Goal: Check status: Check status

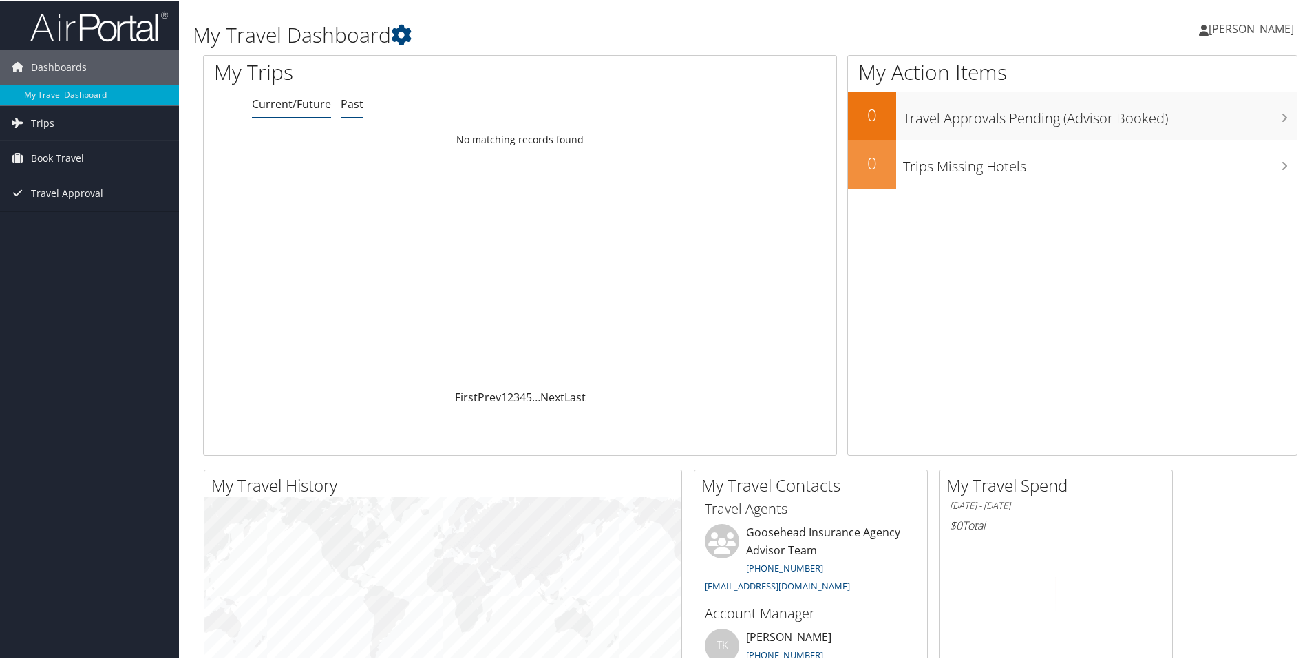
click at [350, 102] on link "Past" at bounding box center [352, 102] width 23 height 15
click at [56, 119] on link "Trips" at bounding box center [89, 122] width 179 height 34
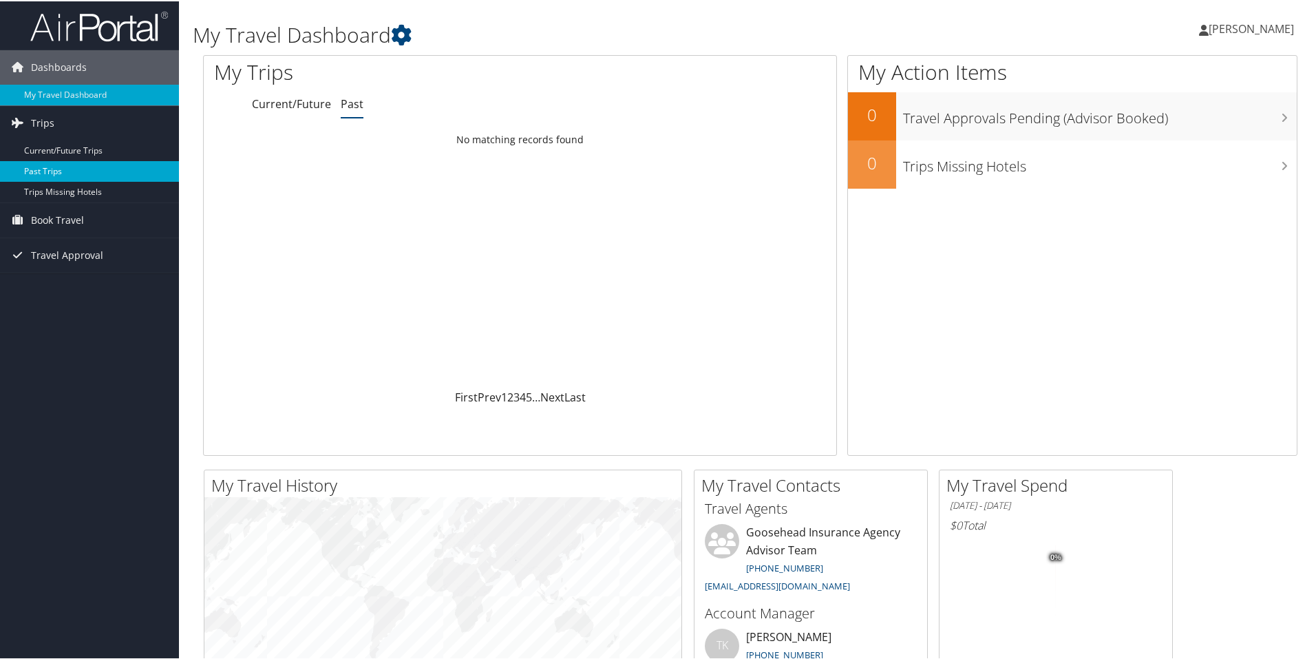
click at [54, 171] on link "Past Trips" at bounding box center [89, 170] width 179 height 21
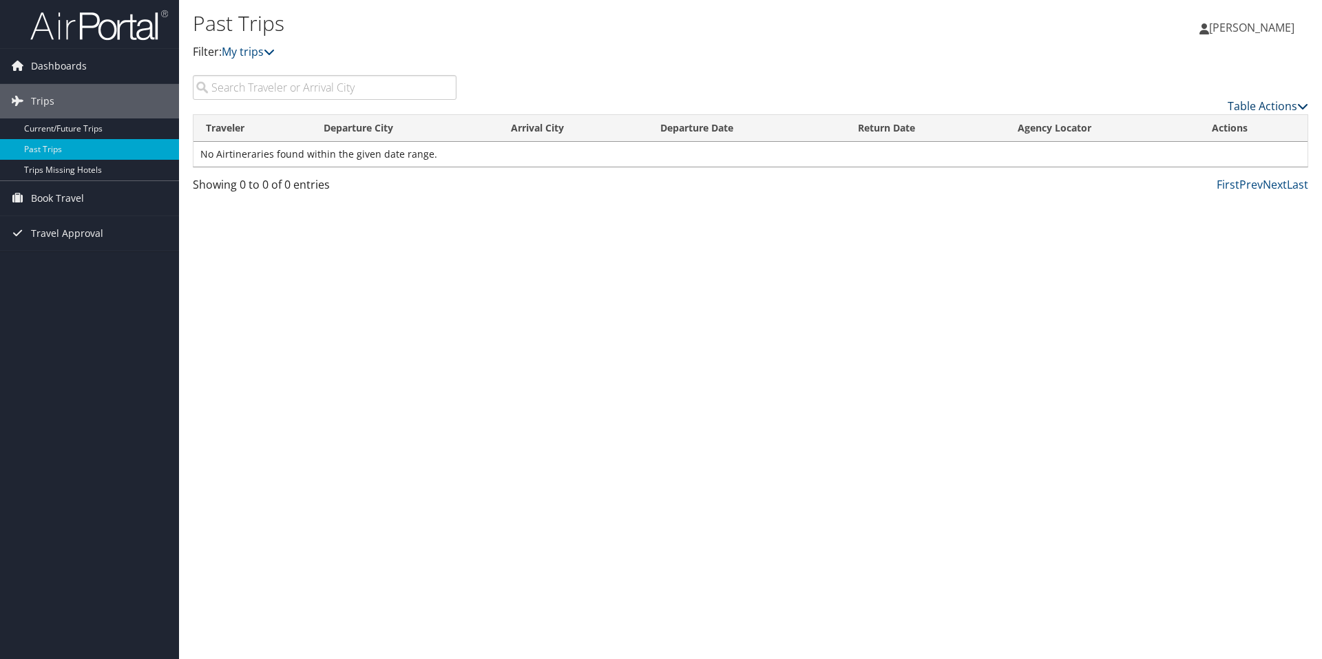
click at [1285, 104] on link "Table Actions" at bounding box center [1267, 105] width 81 height 15
click at [1284, 104] on div at bounding box center [661, 329] width 1322 height 659
click at [257, 58] on link "My trips" at bounding box center [248, 51] width 53 height 15
click at [390, 35] on h1 "Past Trips" at bounding box center [564, 23] width 743 height 29
click at [77, 231] on span "Travel Approval" at bounding box center [67, 233] width 72 height 34
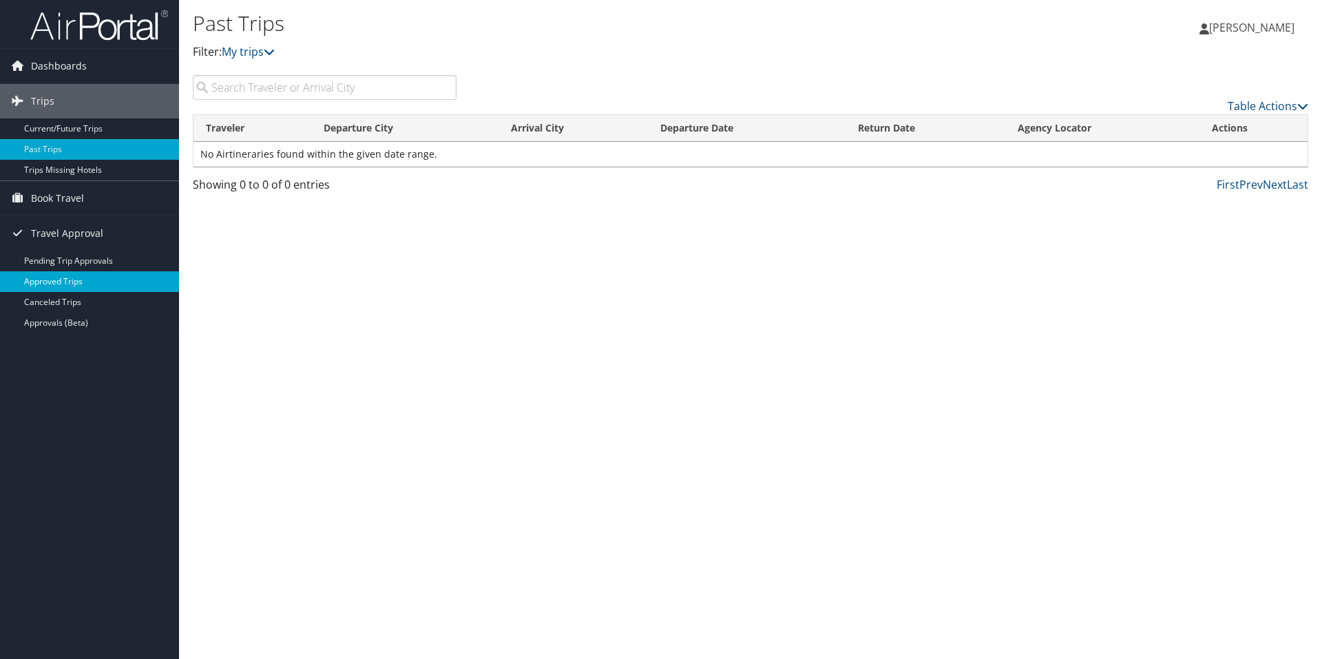
click at [67, 282] on link "Approved Trips" at bounding box center [89, 281] width 179 height 21
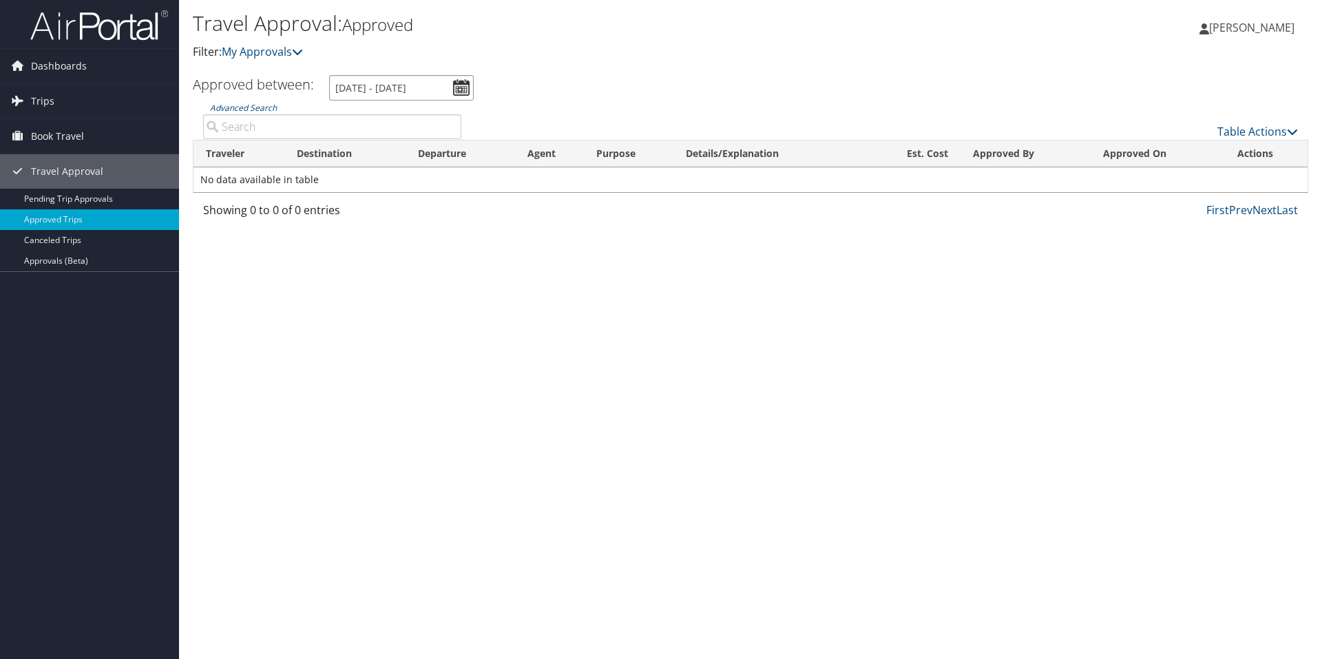
click at [463, 85] on input "9/2/2025 - 10/2/2025" at bounding box center [401, 87] width 145 height 25
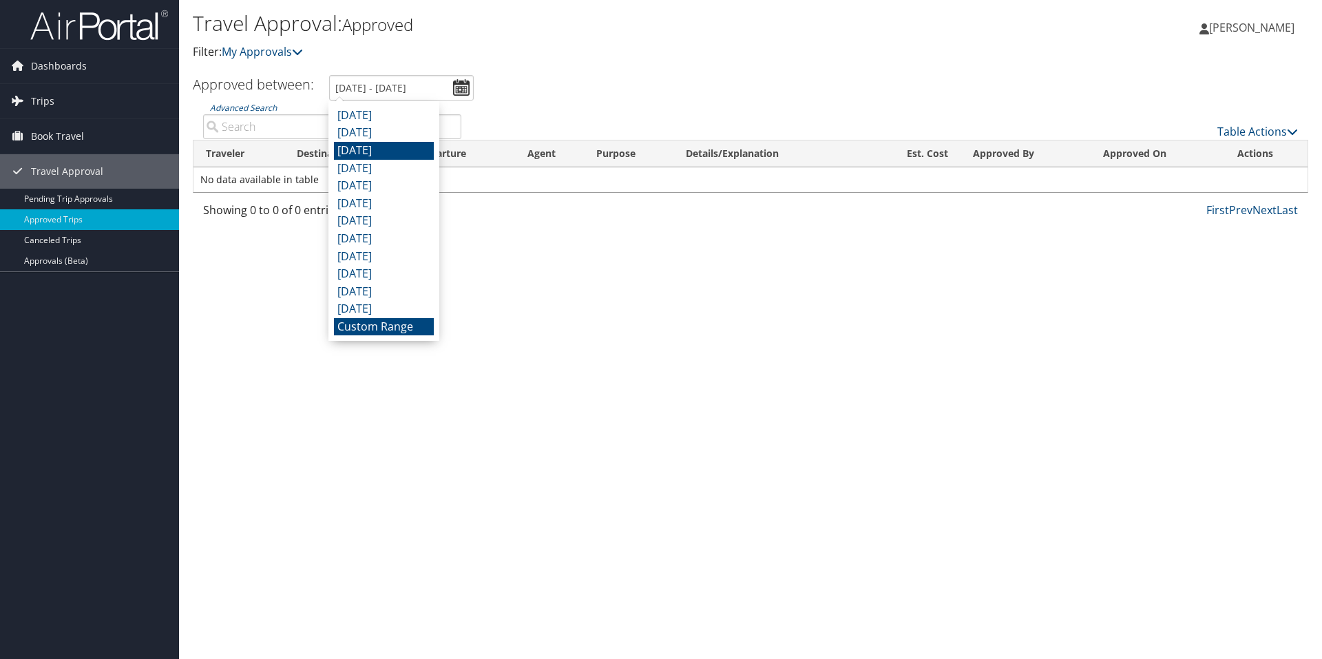
click at [387, 149] on li "July 2025" at bounding box center [384, 151] width 100 height 18
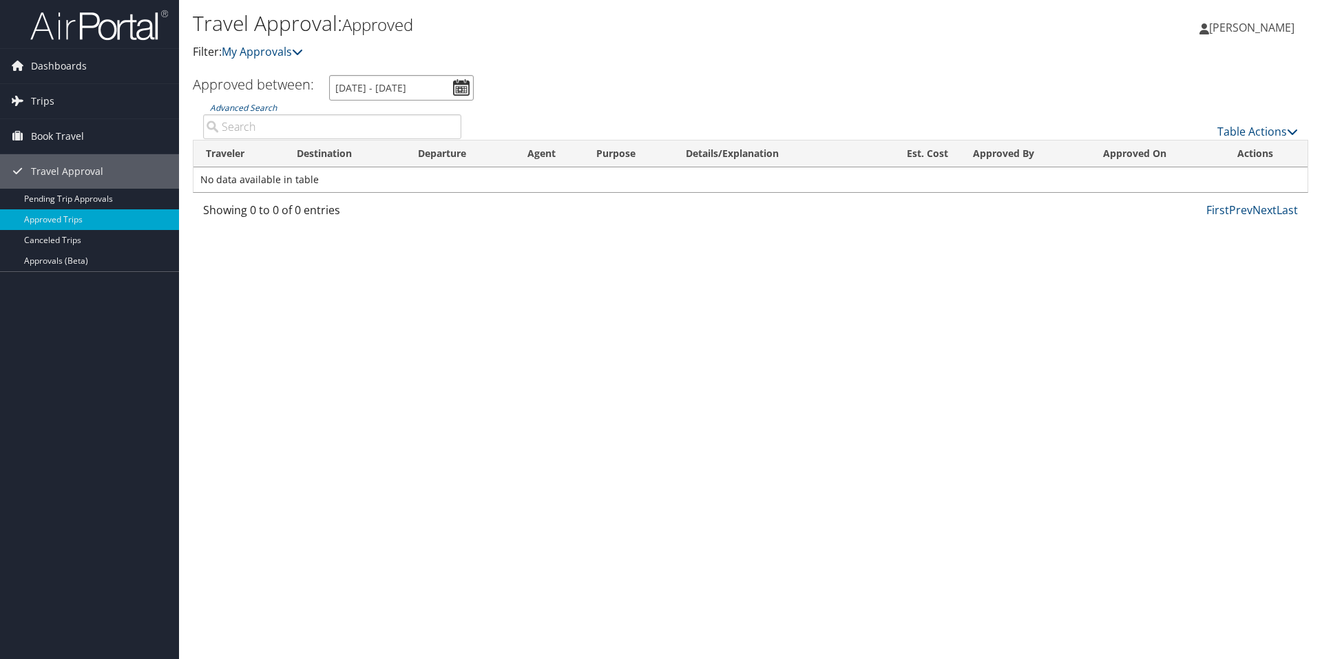
click at [449, 82] on input "7/1/2025 - 7/31/2025" at bounding box center [401, 87] width 145 height 25
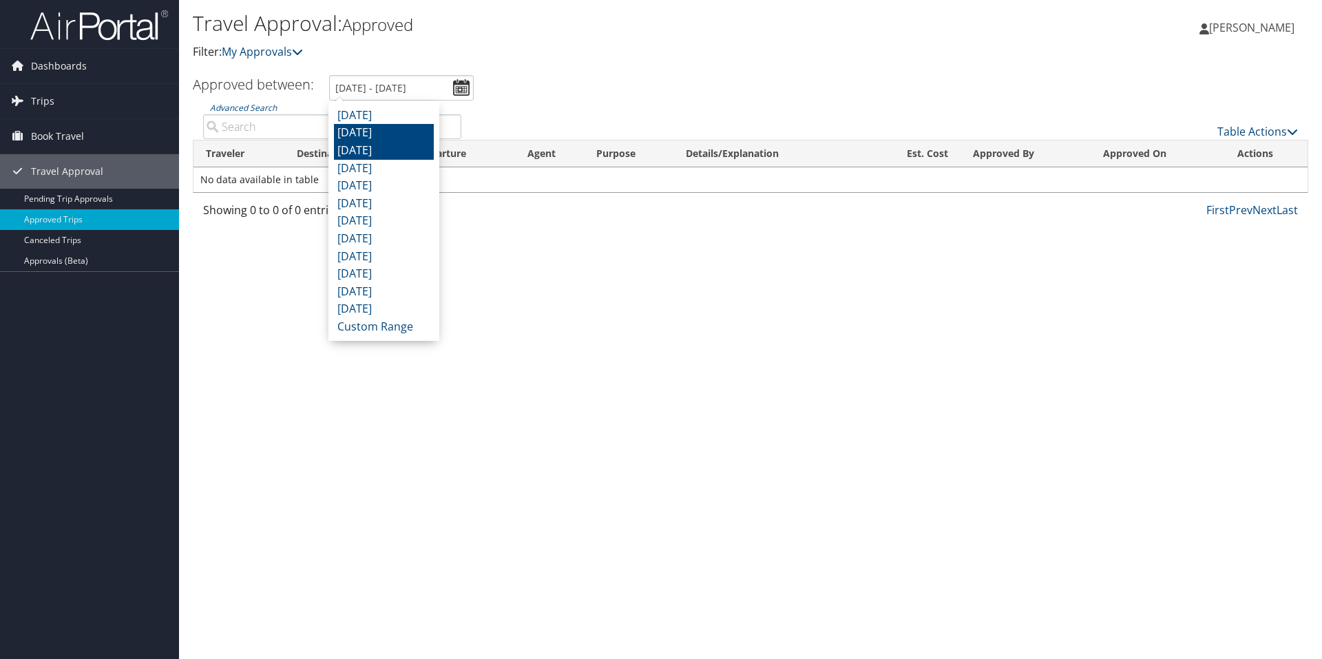
click at [399, 134] on li "August 2025" at bounding box center [384, 133] width 100 height 18
type input "8/1/2025 - 8/31/2025"
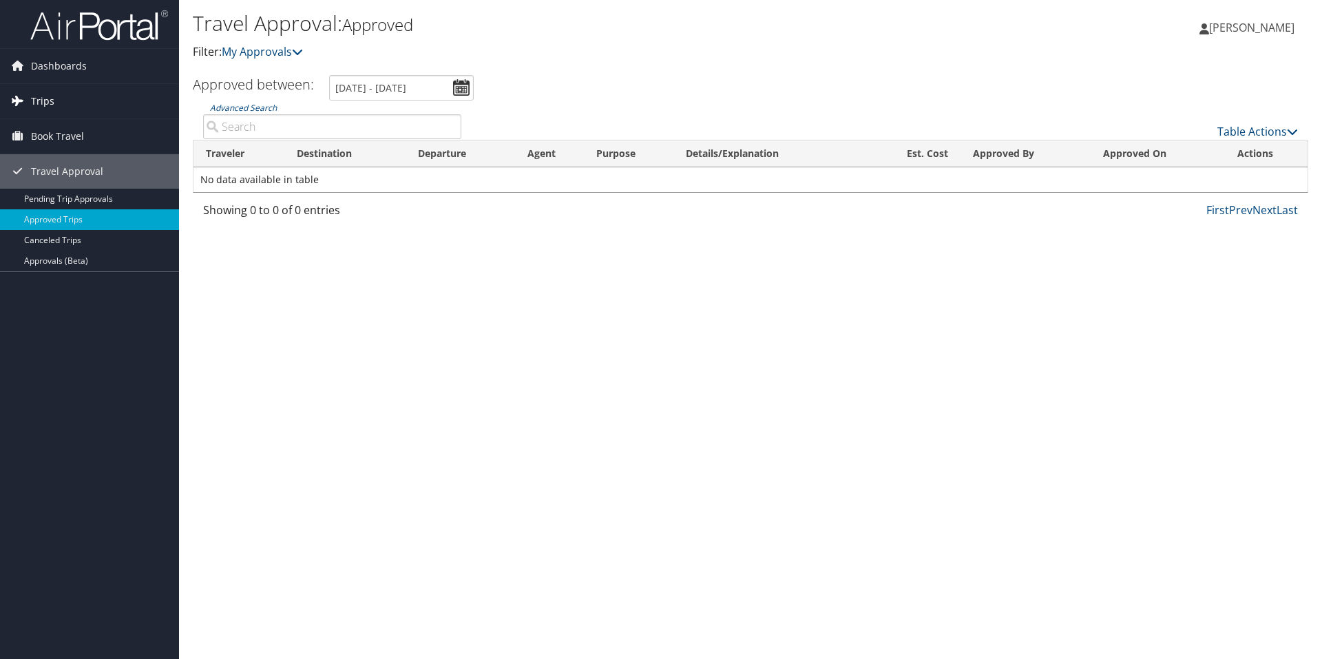
click at [61, 103] on link "Trips" at bounding box center [89, 101] width 179 height 34
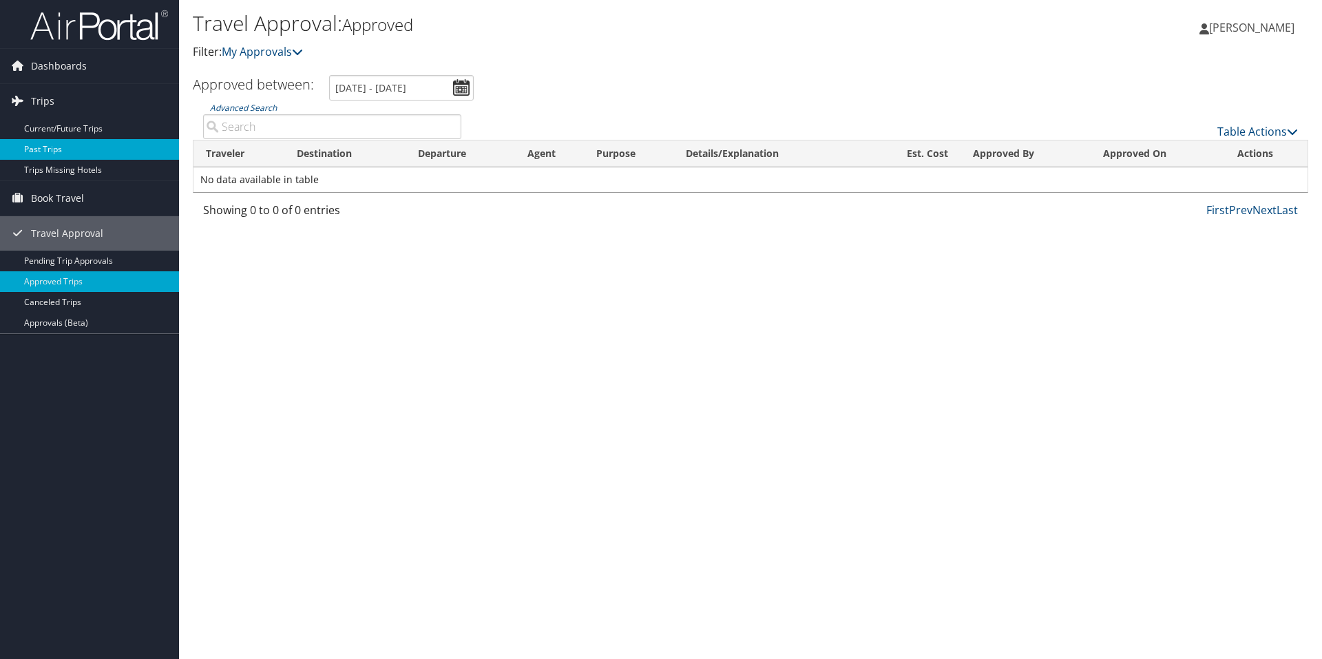
click at [81, 155] on link "Past Trips" at bounding box center [89, 149] width 179 height 21
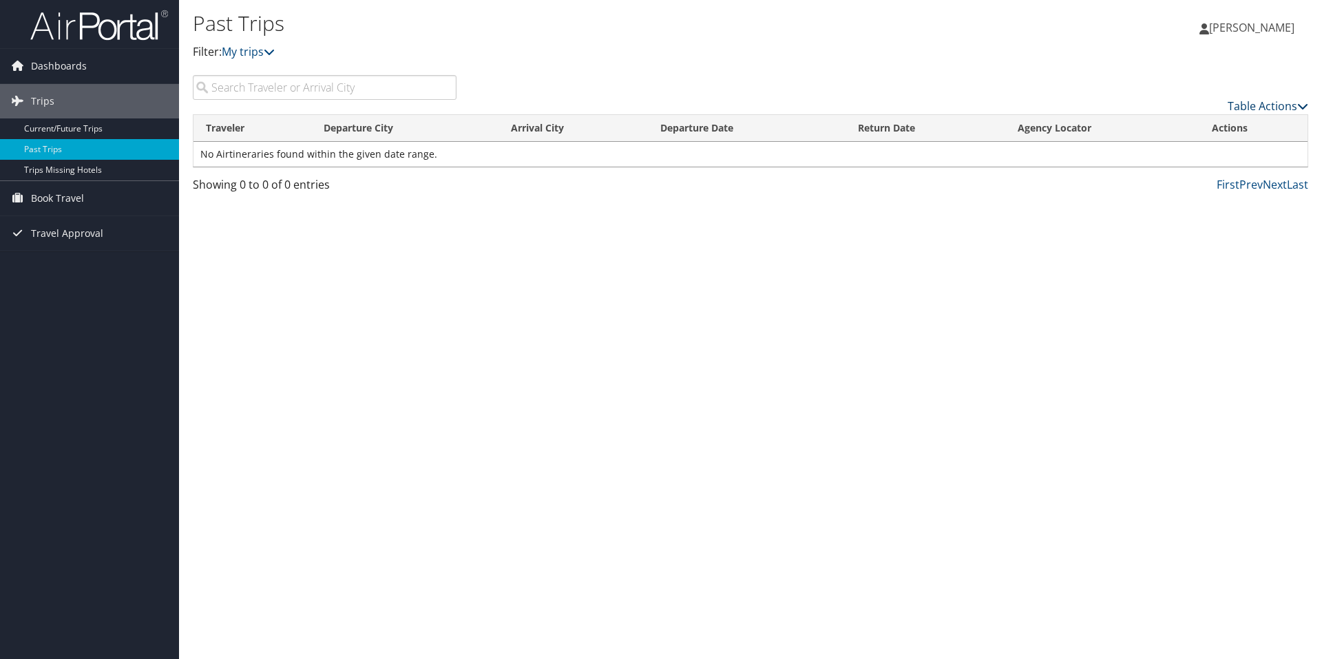
click at [1281, 101] on link "Table Actions" at bounding box center [1267, 105] width 81 height 15
click at [1122, 81] on div at bounding box center [661, 329] width 1322 height 659
click at [54, 61] on span "Dashboards" at bounding box center [59, 66] width 56 height 34
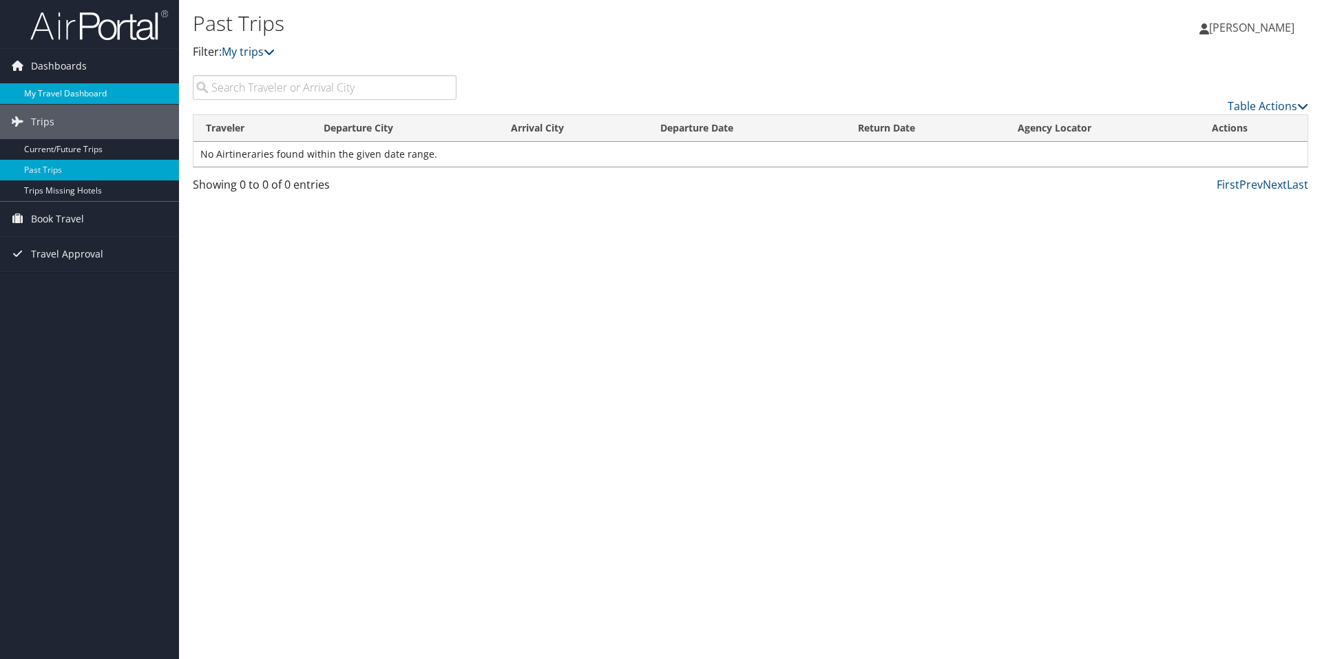
click at [54, 88] on link "My Travel Dashboard" at bounding box center [89, 93] width 179 height 21
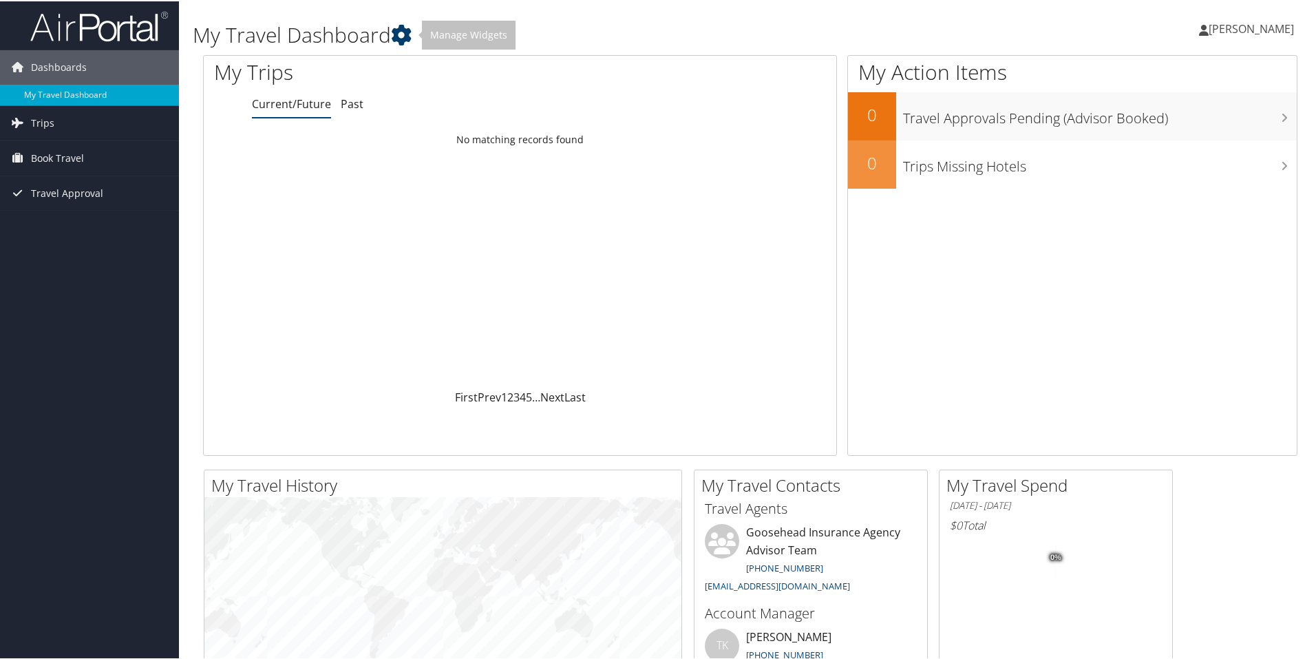
click at [405, 37] on icon at bounding box center [401, 33] width 21 height 21
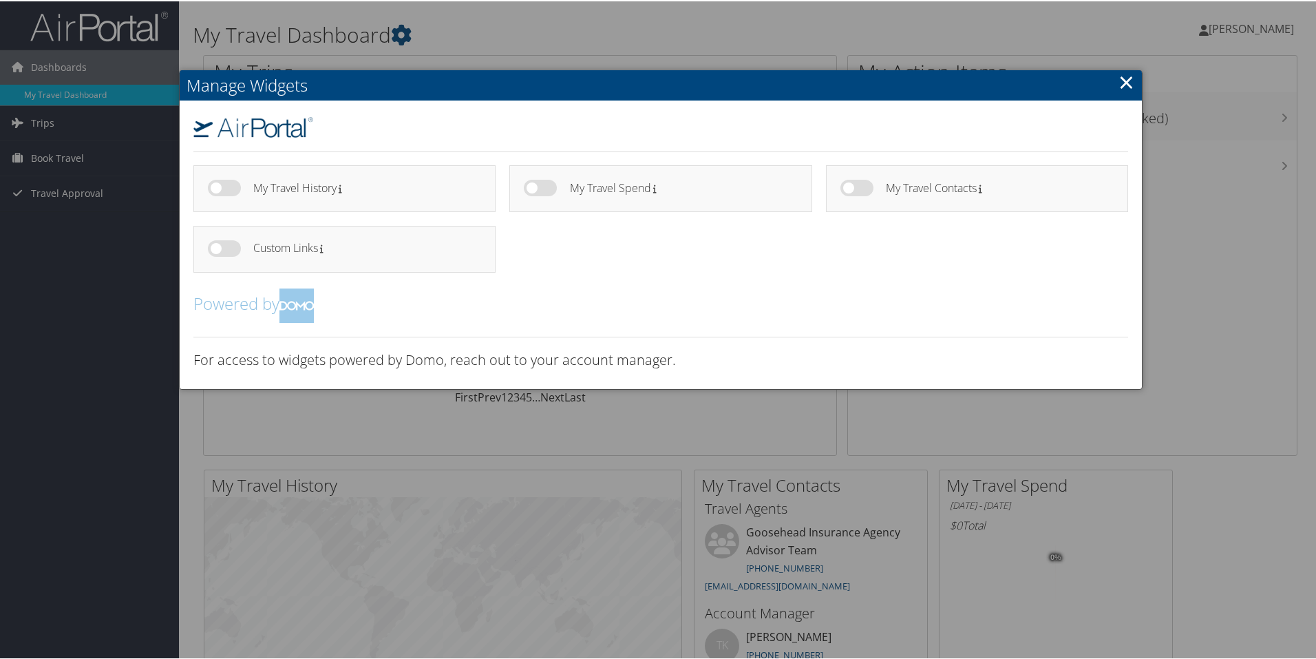
click at [215, 189] on label at bounding box center [224, 186] width 33 height 17
click at [215, 189] on input "checkbox" at bounding box center [219, 188] width 9 height 9
checkbox input "true"
click at [1119, 80] on link "×" at bounding box center [1127, 81] width 16 height 28
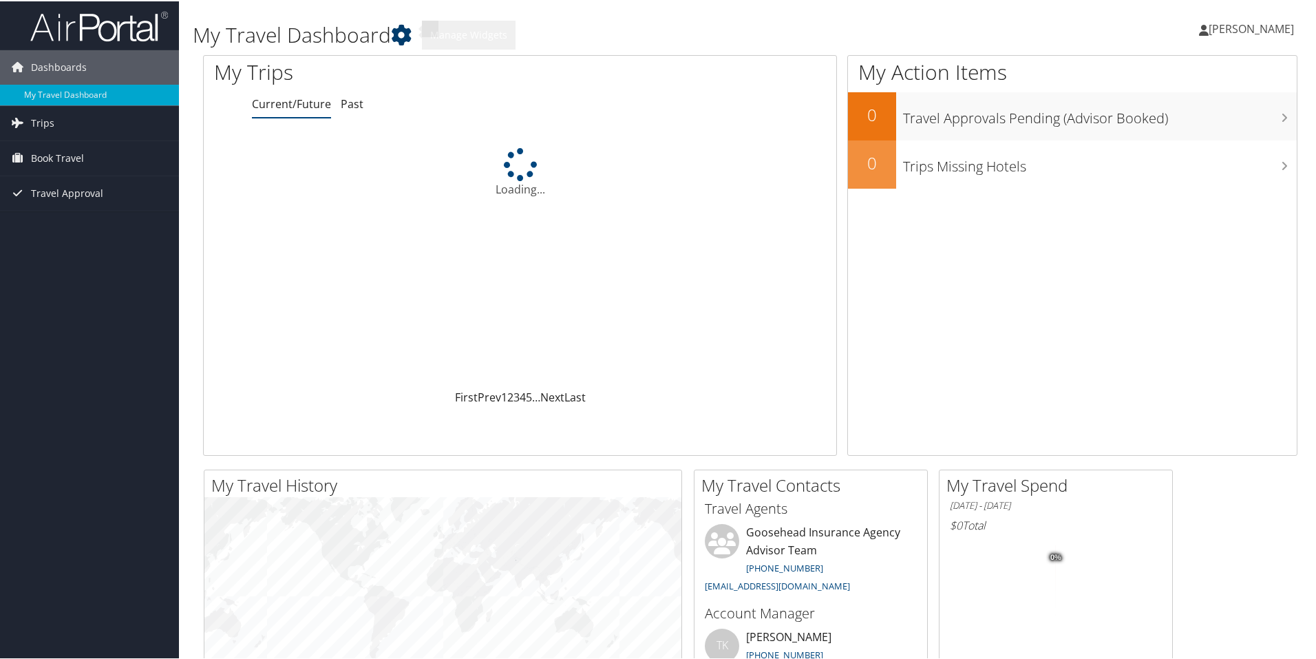
click at [406, 26] on icon at bounding box center [401, 33] width 21 height 21
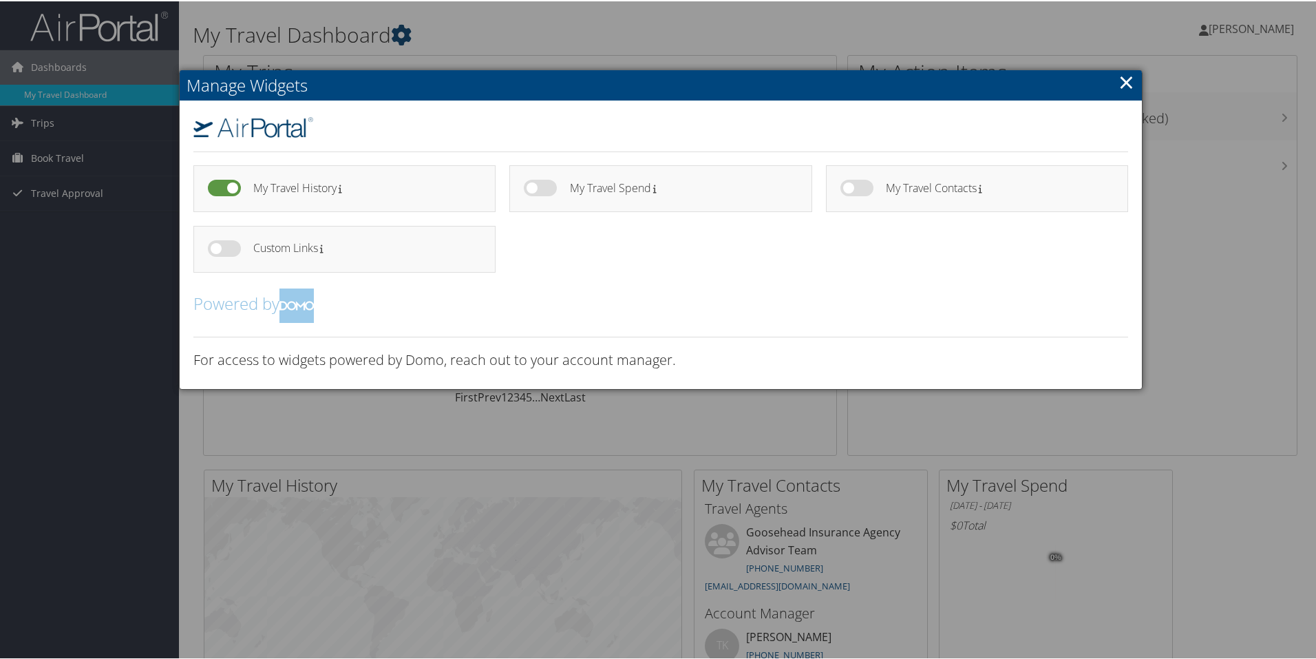
click at [406, 26] on div at bounding box center [661, 329] width 1322 height 659
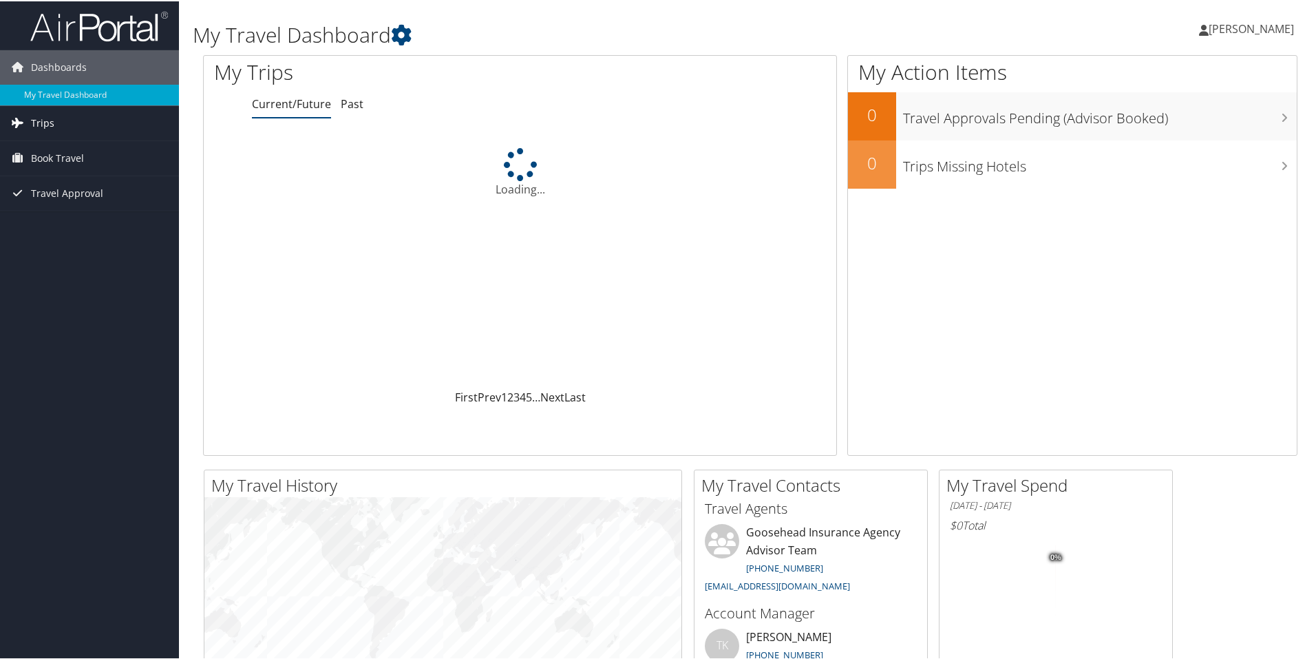
click at [76, 118] on link "Trips" at bounding box center [89, 122] width 179 height 34
click at [40, 121] on span "Trips" at bounding box center [42, 122] width 23 height 34
click at [47, 151] on span "Book Travel" at bounding box center [57, 157] width 53 height 34
click at [397, 27] on icon at bounding box center [401, 33] width 21 height 21
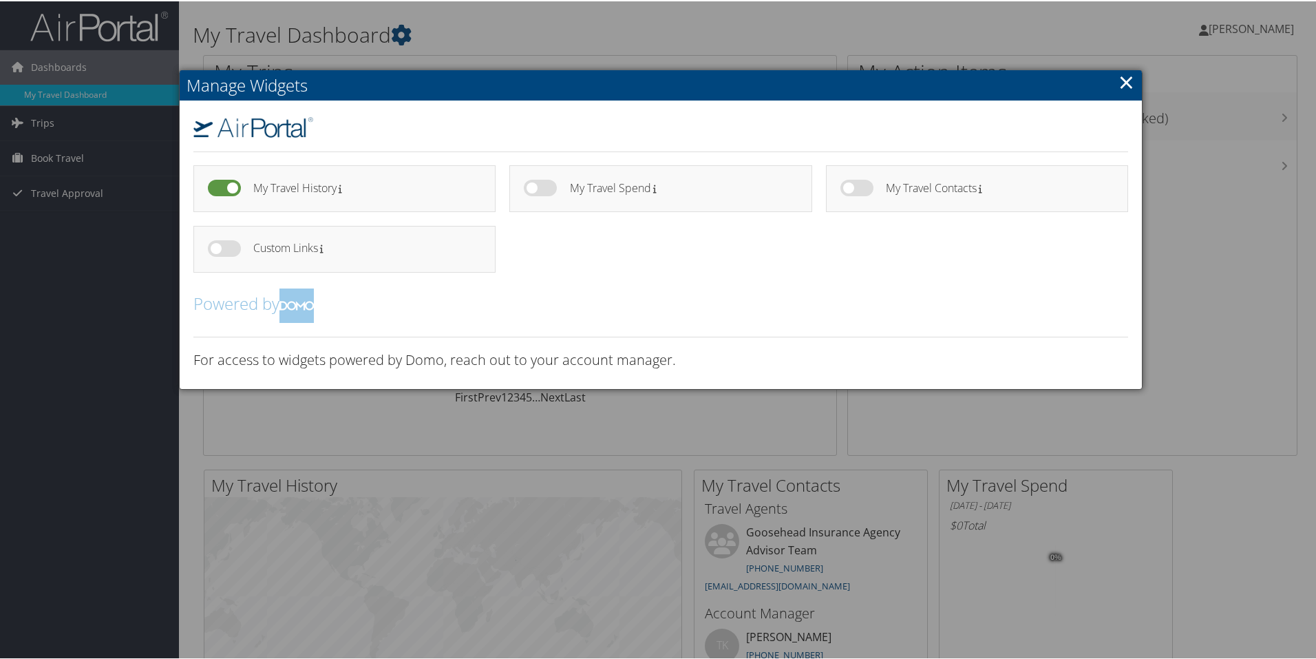
click at [223, 191] on label at bounding box center [224, 186] width 33 height 17
click at [223, 191] on input "checkbox" at bounding box center [219, 188] width 9 height 9
click at [228, 184] on label at bounding box center [224, 186] width 33 height 17
click at [224, 184] on input "checkbox" at bounding box center [219, 188] width 9 height 9
checkbox input "false"
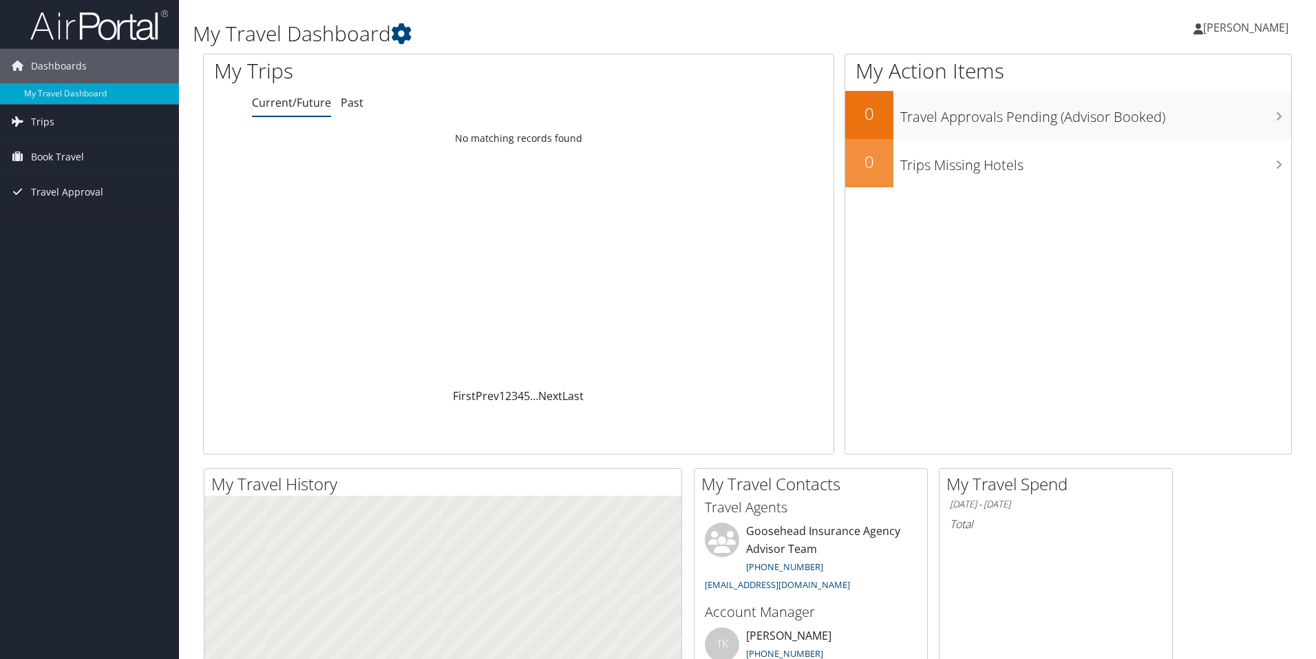
scroll to position [395, 0]
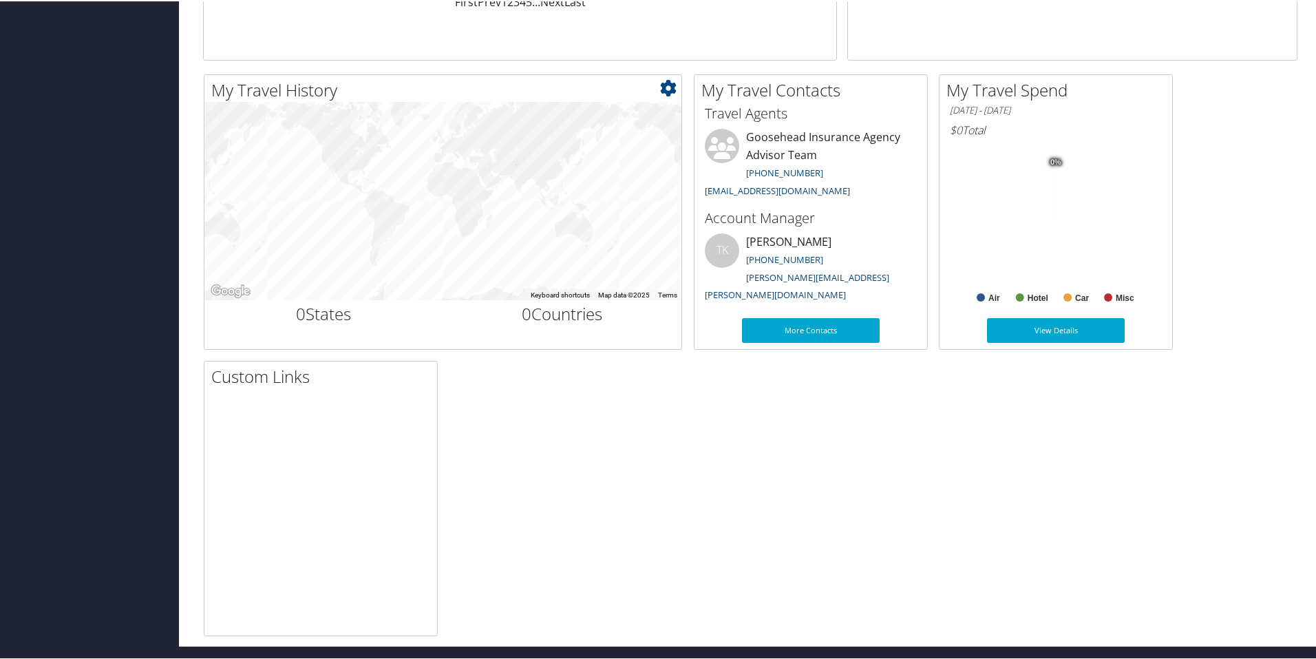
click at [659, 90] on h2 "My Travel History" at bounding box center [446, 88] width 470 height 23
click at [669, 85] on icon at bounding box center [668, 86] width 17 height 17
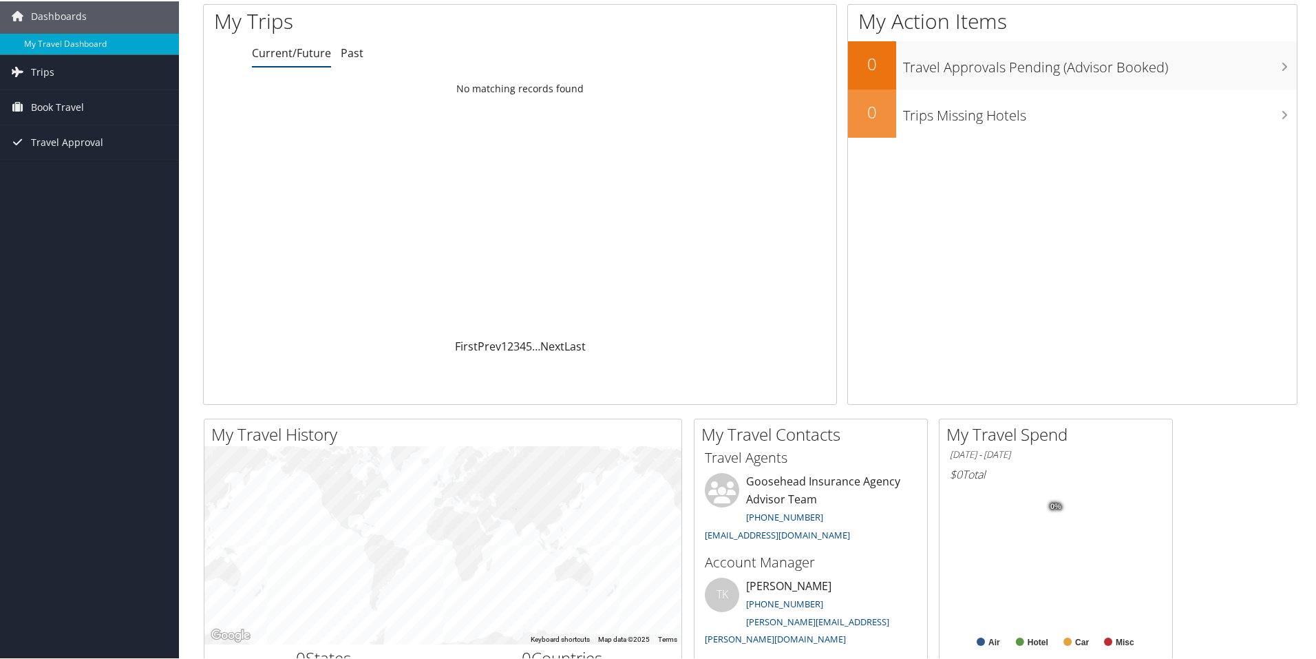
scroll to position [0, 0]
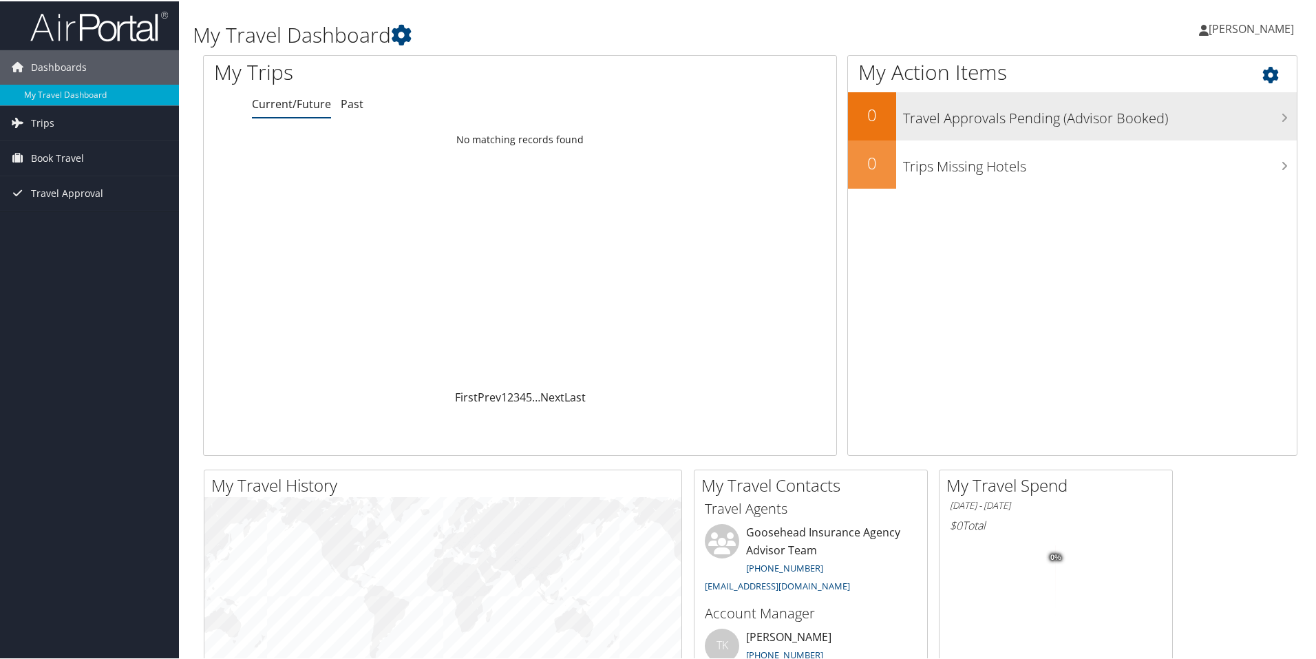
click at [1056, 110] on h3 "Travel Approvals Pending (Advisor Booked)" at bounding box center [1100, 113] width 394 height 26
